Goal: Information Seeking & Learning: Check status

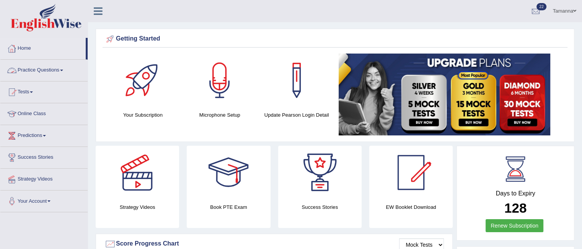
click at [64, 67] on link "Practice Questions" at bounding box center [43, 69] width 87 height 19
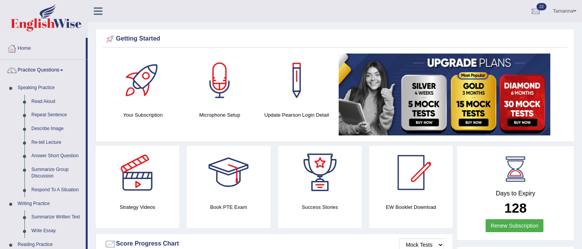
click at [60, 67] on link "Practice Questions" at bounding box center [42, 69] width 85 height 19
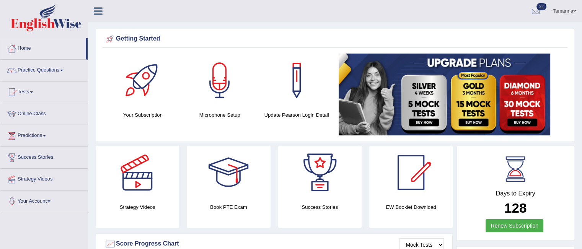
click at [33, 88] on link "Tests" at bounding box center [43, 91] width 87 height 19
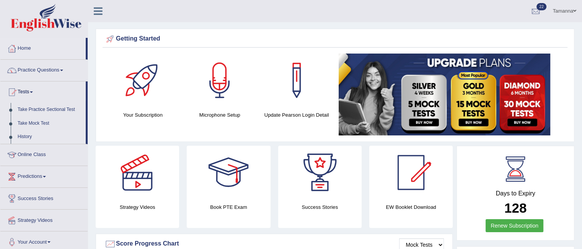
click at [29, 136] on link "History" at bounding box center [50, 137] width 72 height 14
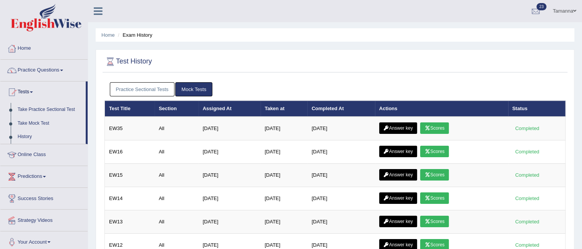
click at [440, 126] on link "Scores" at bounding box center [434, 128] width 28 height 11
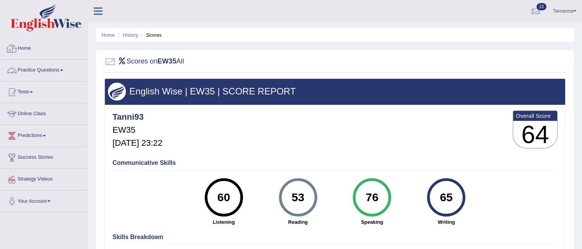
click at [22, 43] on link "Home" at bounding box center [43, 47] width 87 height 19
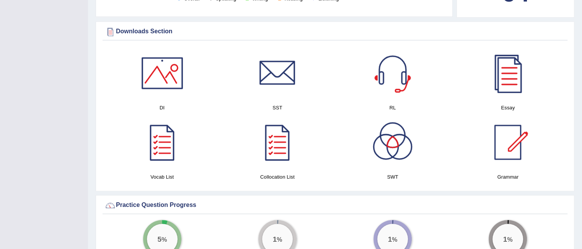
scroll to position [371, 0]
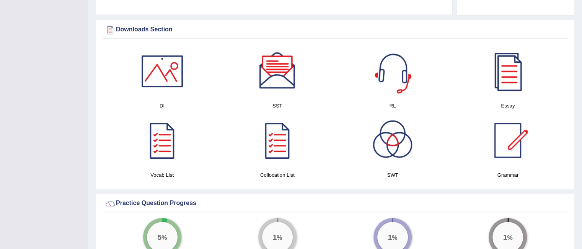
click at [401, 64] on div at bounding box center [393, 71] width 54 height 54
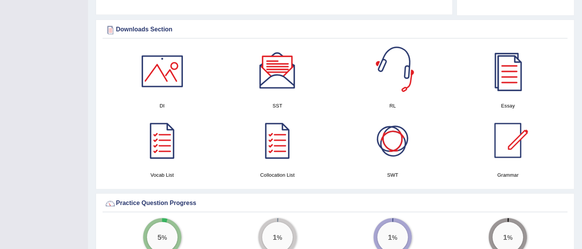
click at [396, 141] on div at bounding box center [393, 141] width 54 height 54
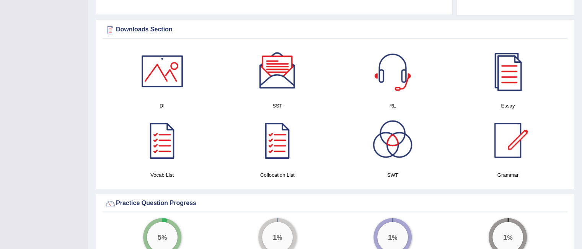
click at [145, 69] on div at bounding box center [163, 71] width 54 height 54
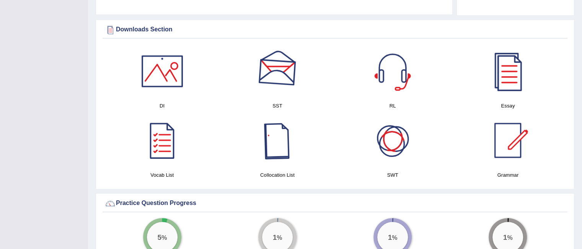
click at [265, 74] on div at bounding box center [278, 71] width 54 height 54
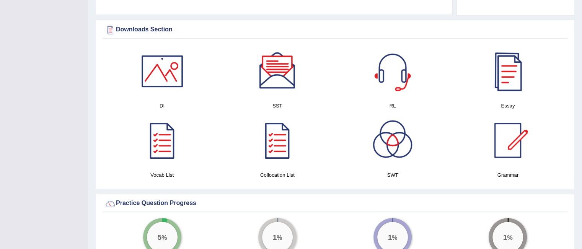
click at [515, 78] on div at bounding box center [508, 71] width 54 height 54
